Goal: Information Seeking & Learning: Learn about a topic

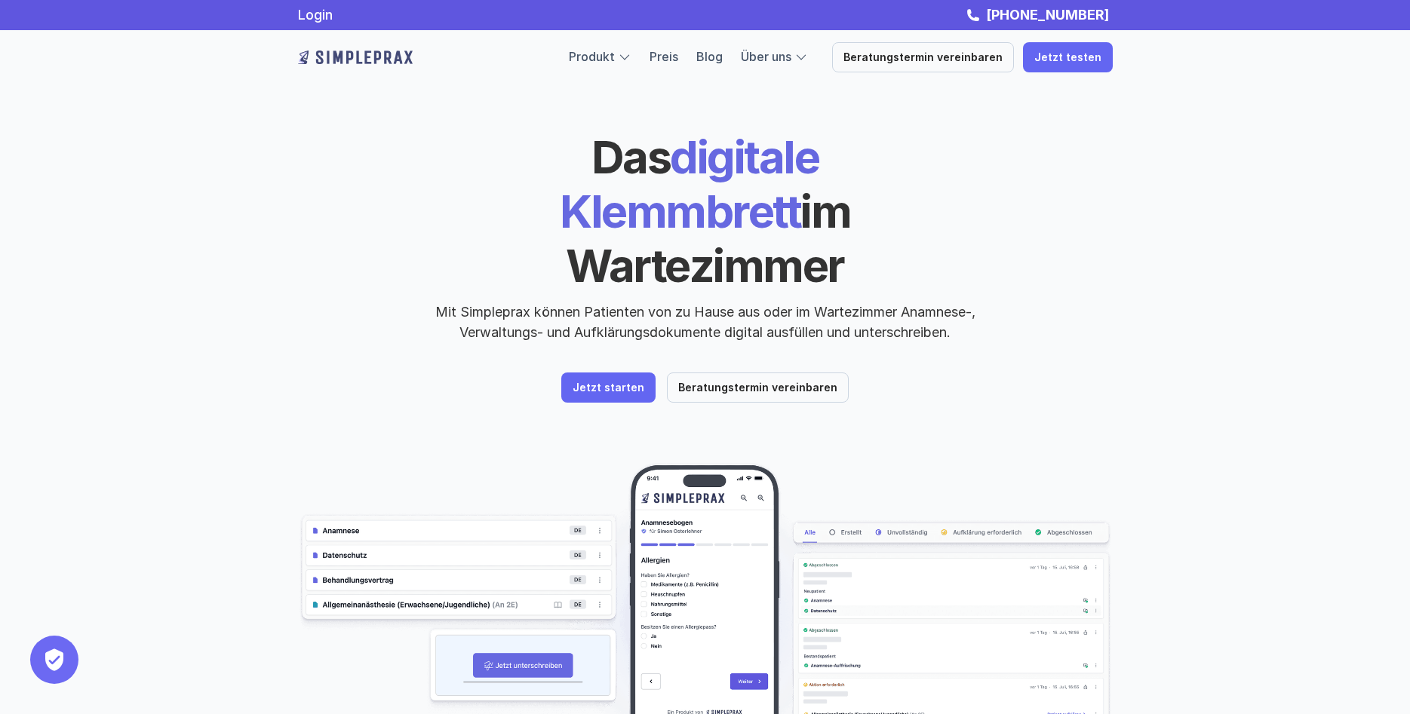
click at [1190, 357] on div "Das digitale Klemmbrett im Wartezimmer Mit Simpleprax können Patienten von zu H…" at bounding box center [705, 431] width 1410 height 863
click at [1087, 378] on header "Das digitale Klemmbrett im Wartezimmer Mit Simpleprax können Patienten von zu H…" at bounding box center [705, 431] width 905 height 863
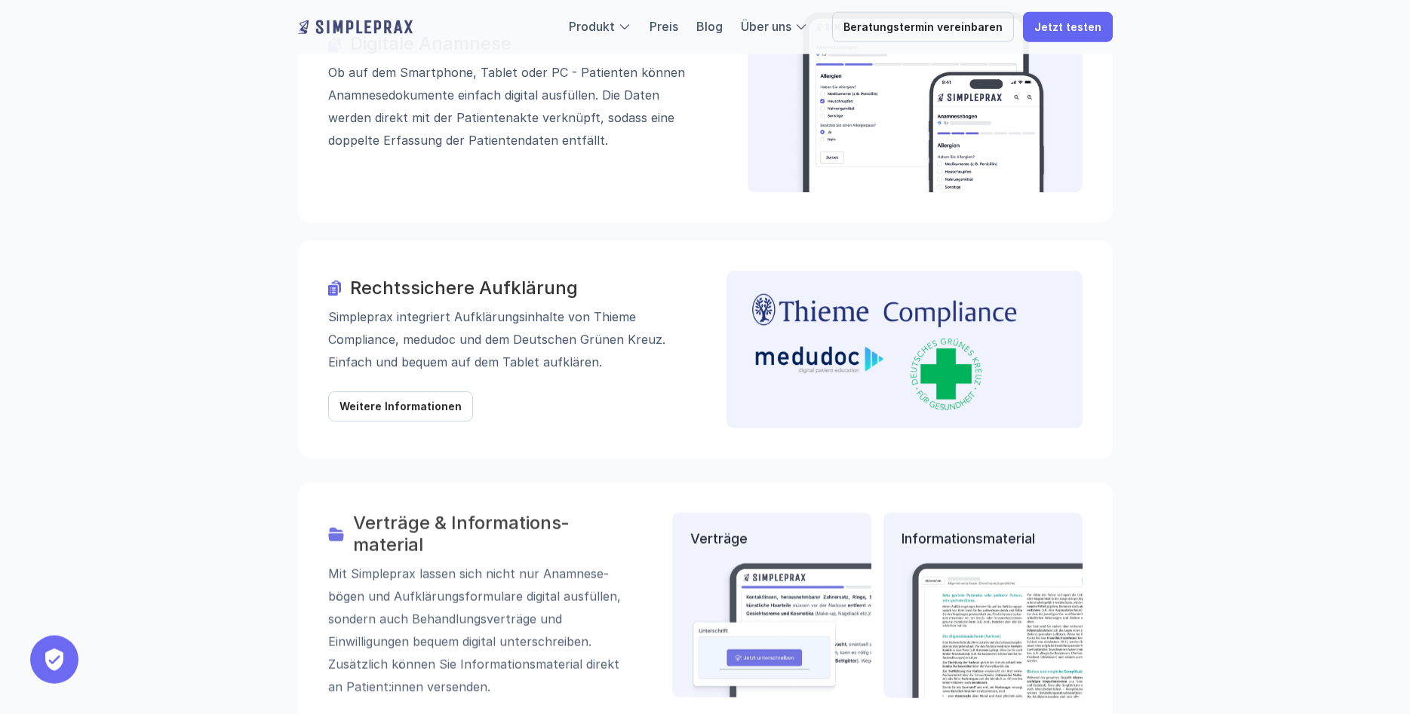
scroll to position [1770, 0]
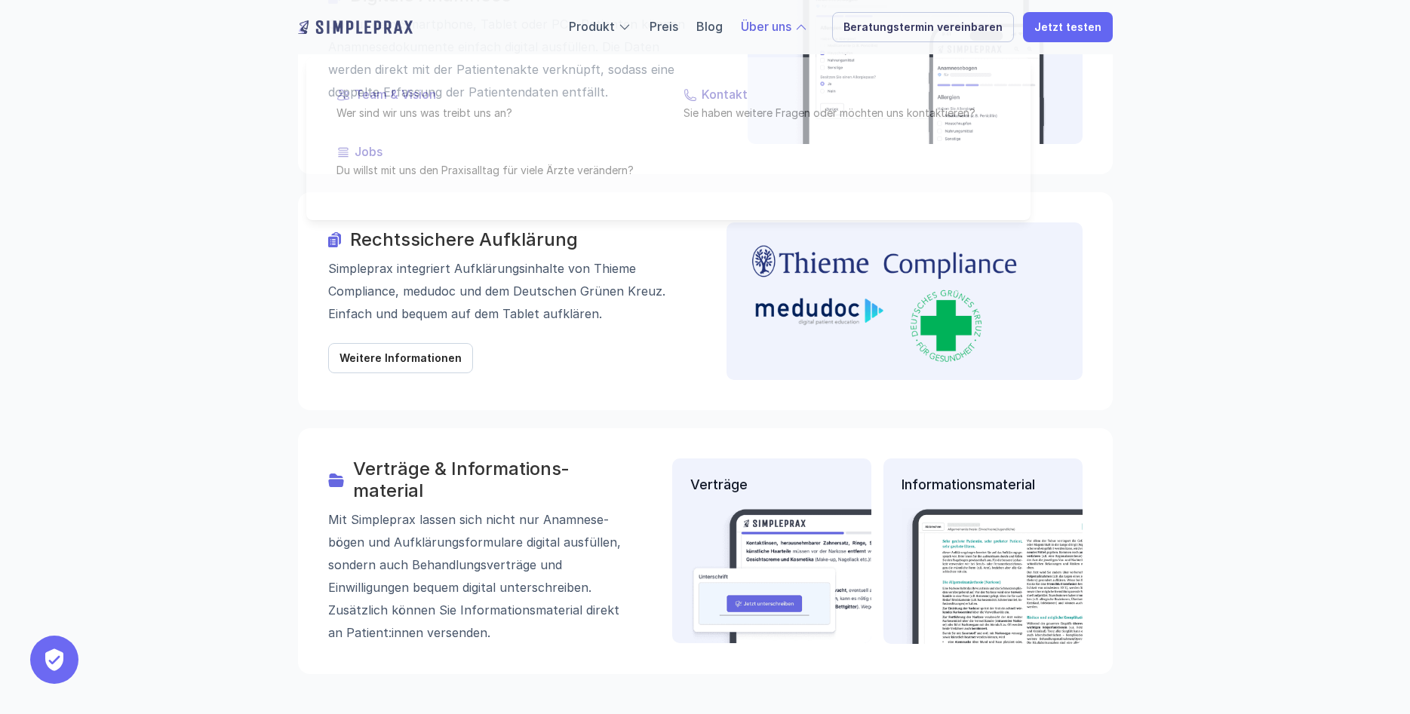
click at [791, 32] on link "Über uns" at bounding box center [766, 26] width 51 height 15
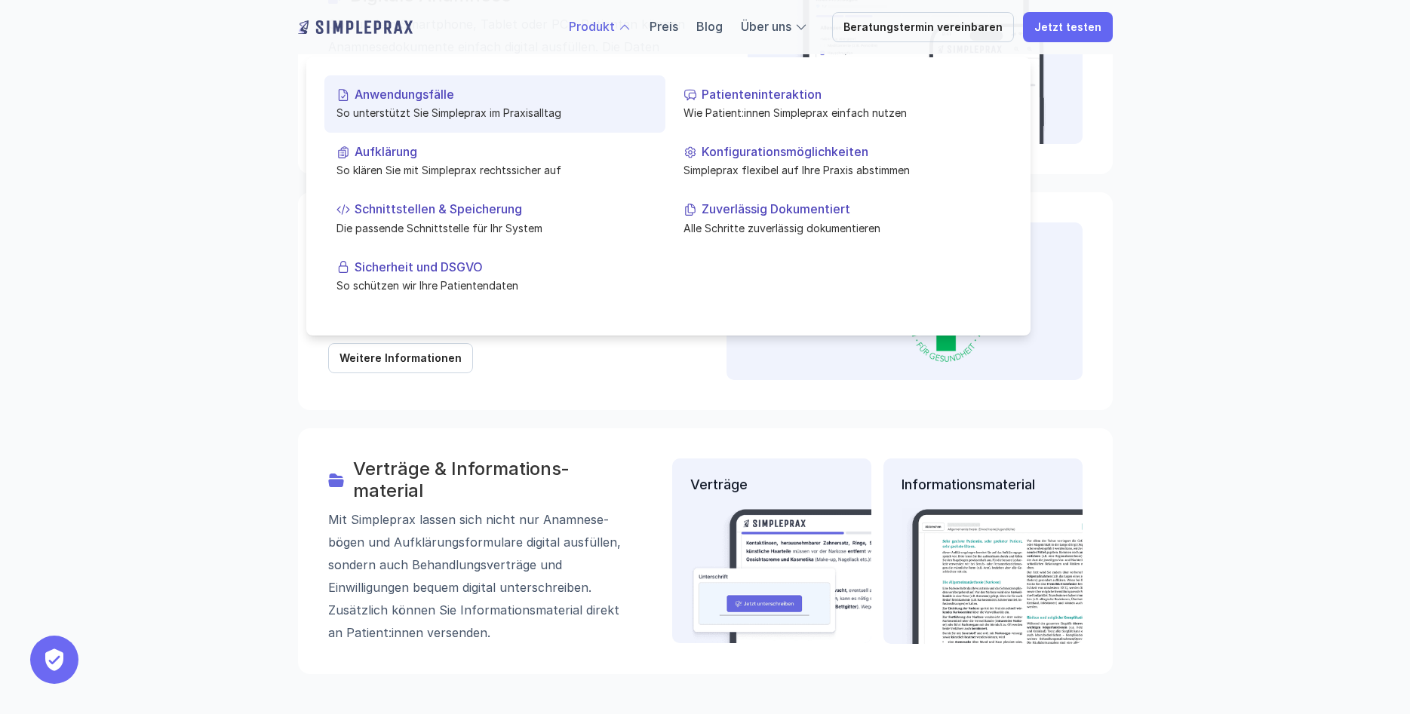
click at [464, 100] on p "Anwendungsfälle" at bounding box center [504, 95] width 299 height 14
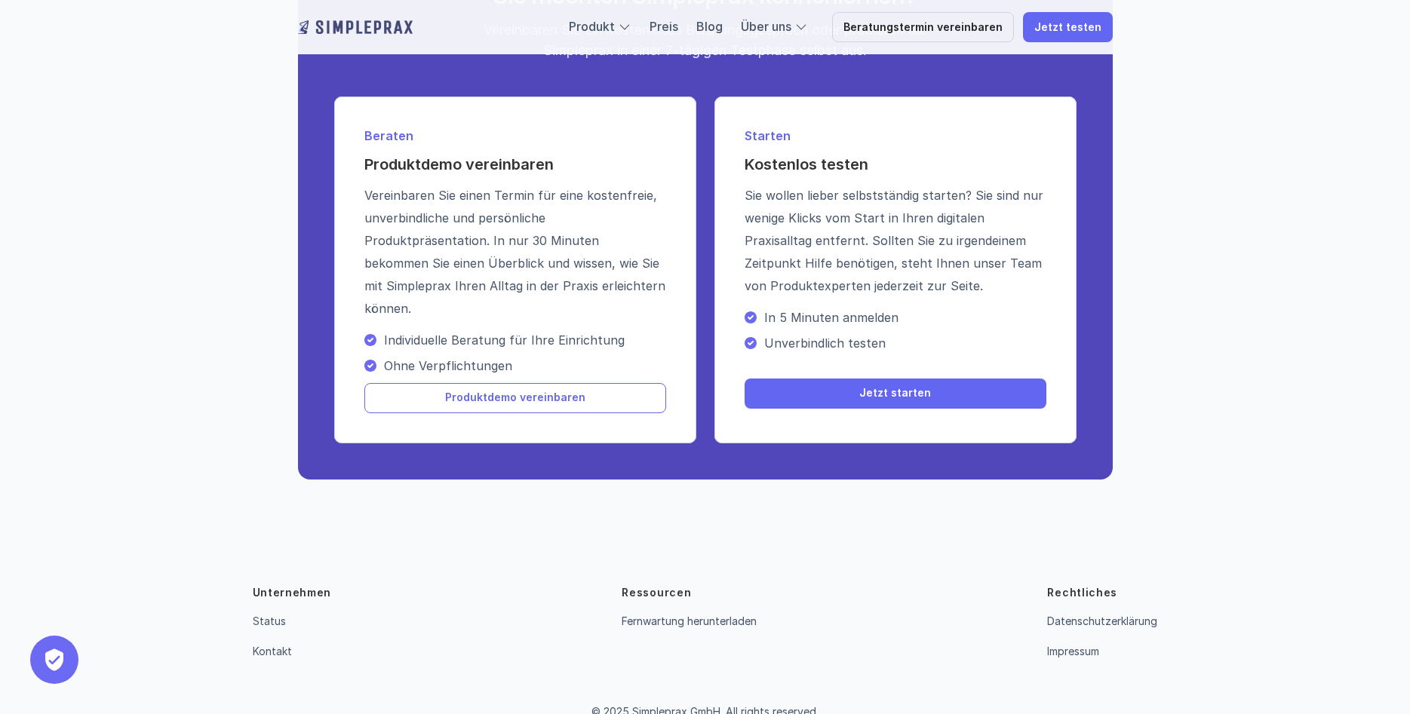
scroll to position [2370, 0]
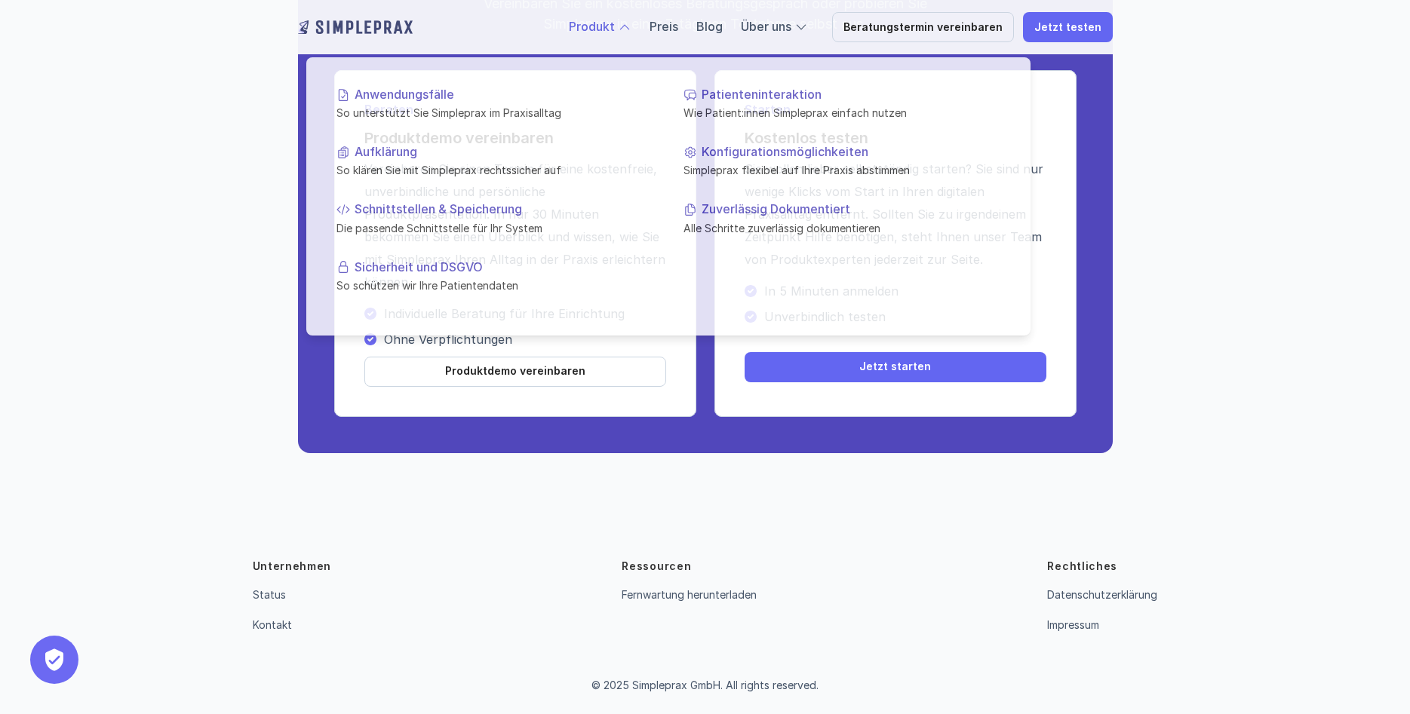
click at [606, 29] on link "Produkt" at bounding box center [592, 26] width 46 height 15
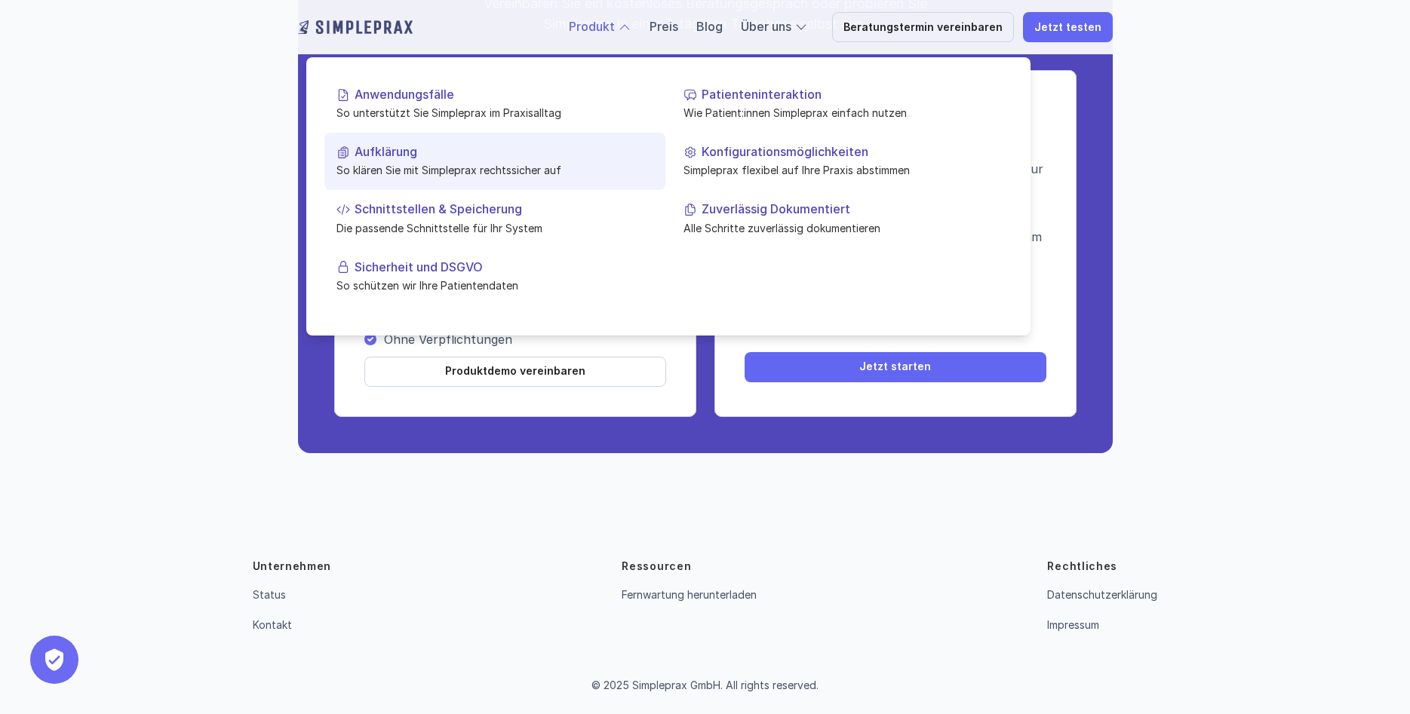
click at [456, 155] on p "Aufklärung" at bounding box center [504, 152] width 299 height 14
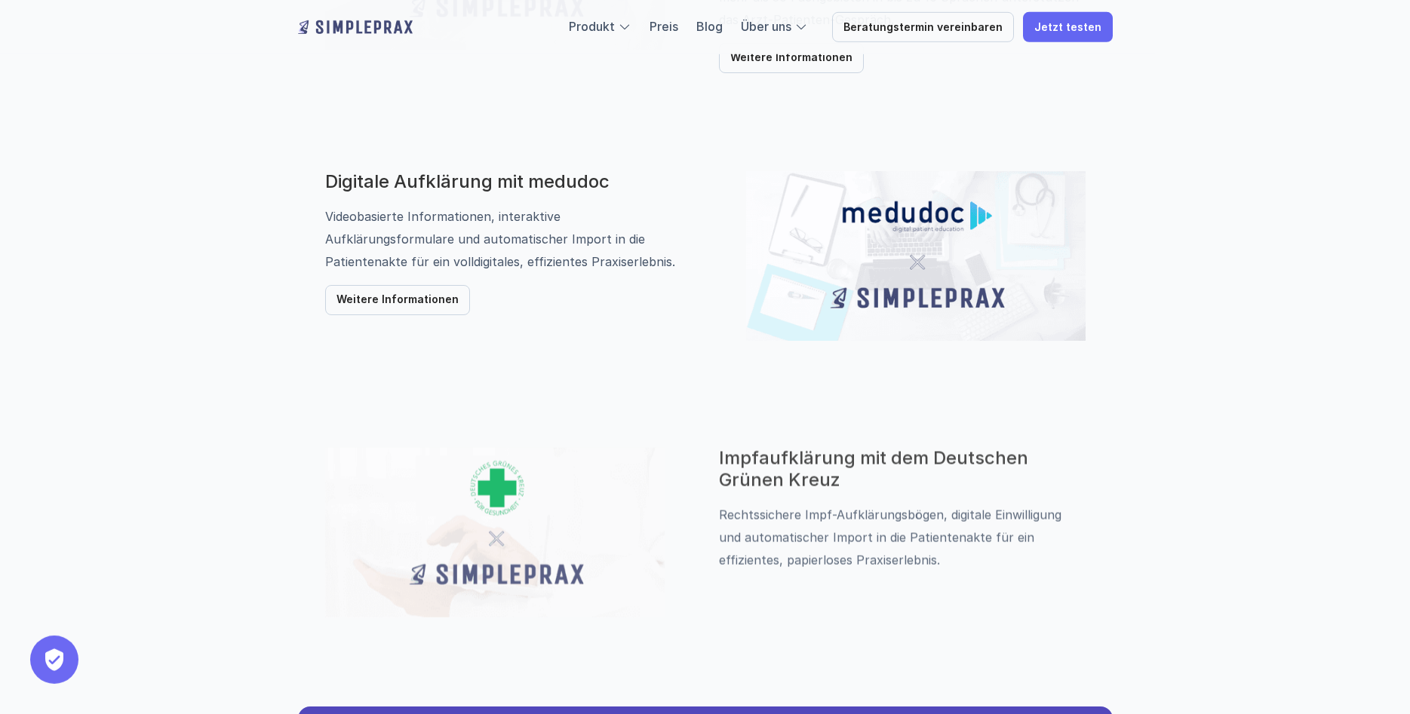
scroll to position [1000, 0]
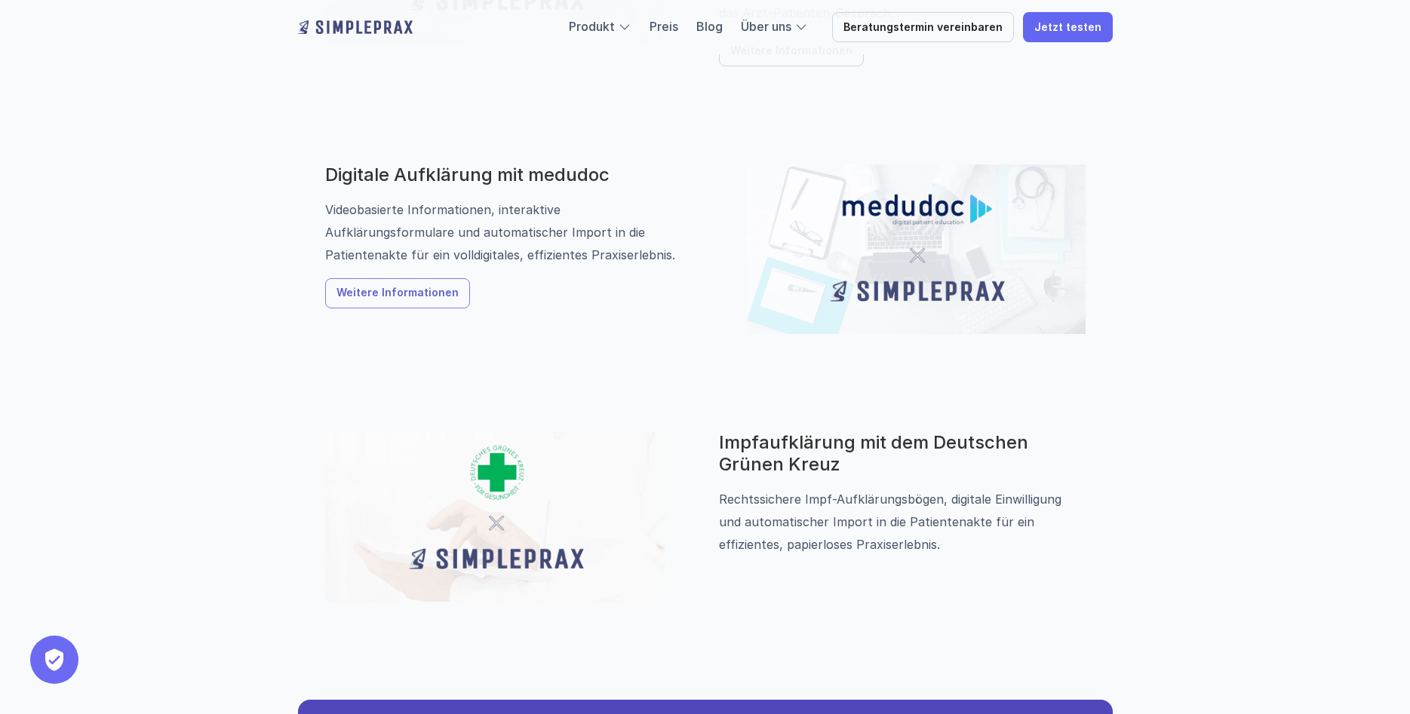
click at [415, 288] on p "Weitere Informationen" at bounding box center [397, 293] width 122 height 13
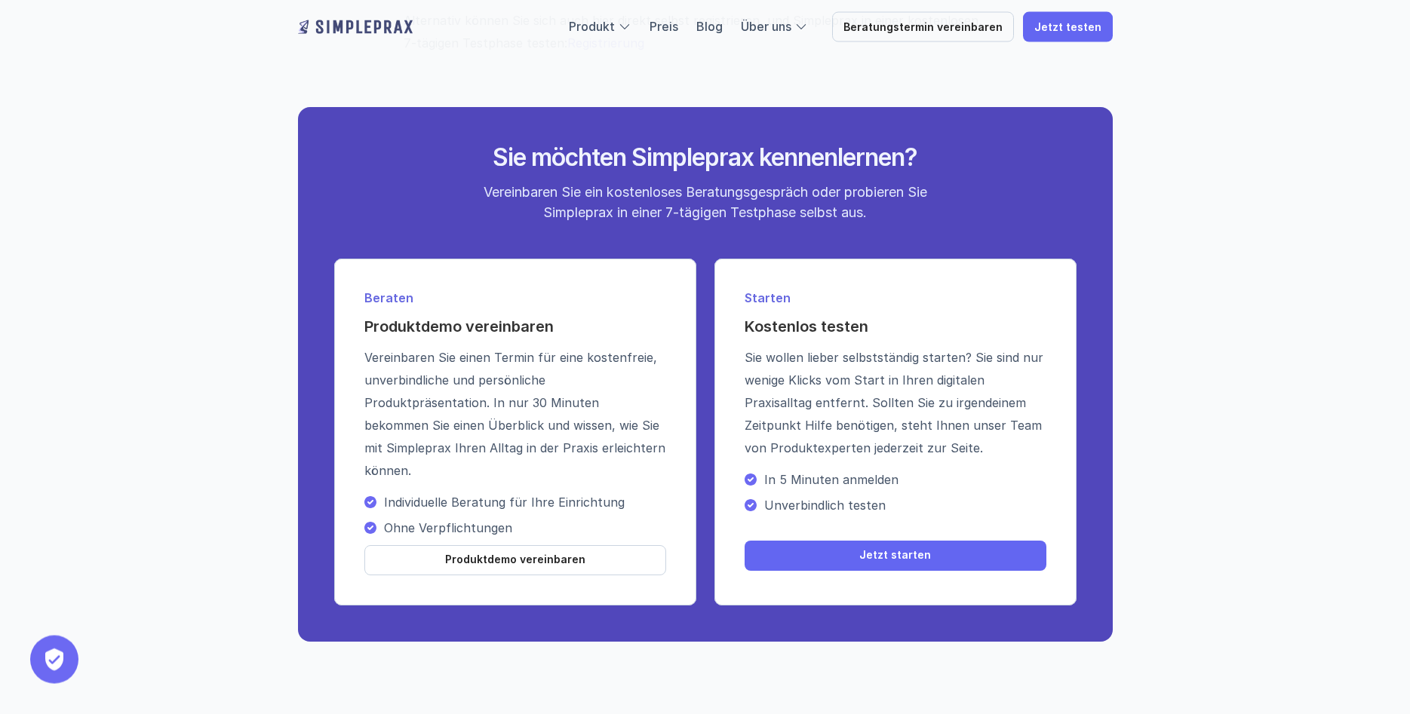
scroll to position [1670, 0]
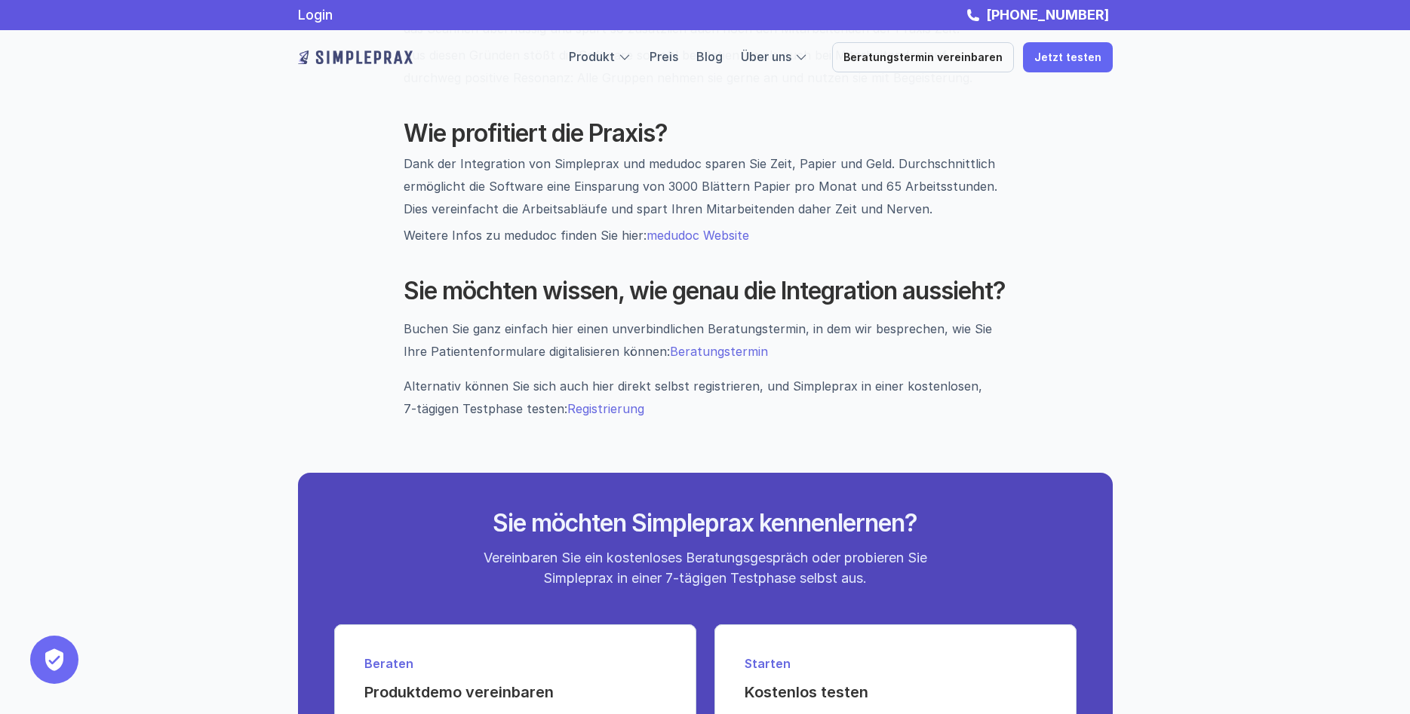
click at [680, 228] on link "medudoc Website" at bounding box center [698, 235] width 103 height 15
